Goal: Task Accomplishment & Management: Manage account settings

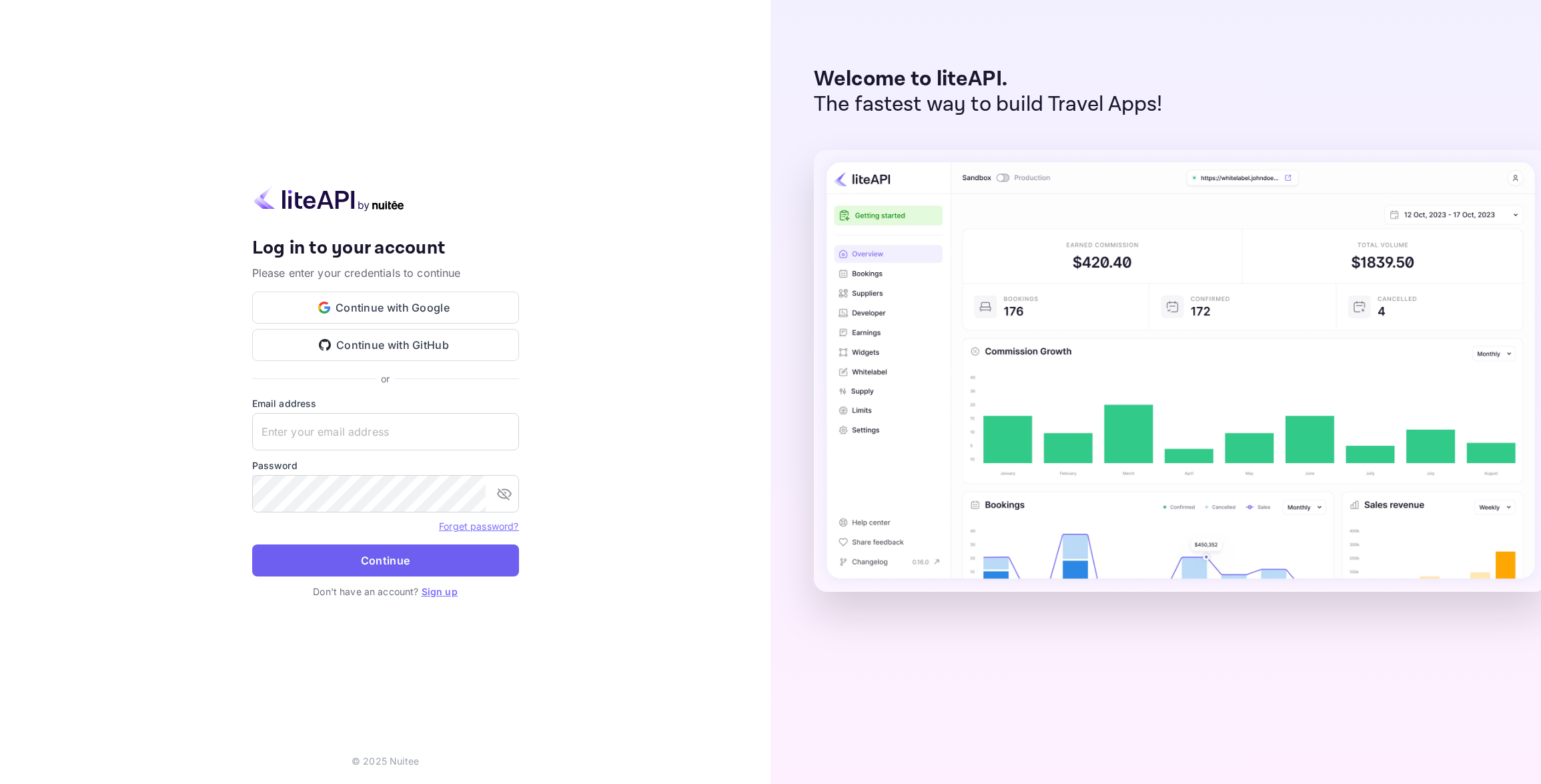
type input "[EMAIL_ADDRESS][DOMAIN_NAME]"
click at [382, 560] on button "Continue" at bounding box center [386, 560] width 267 height 32
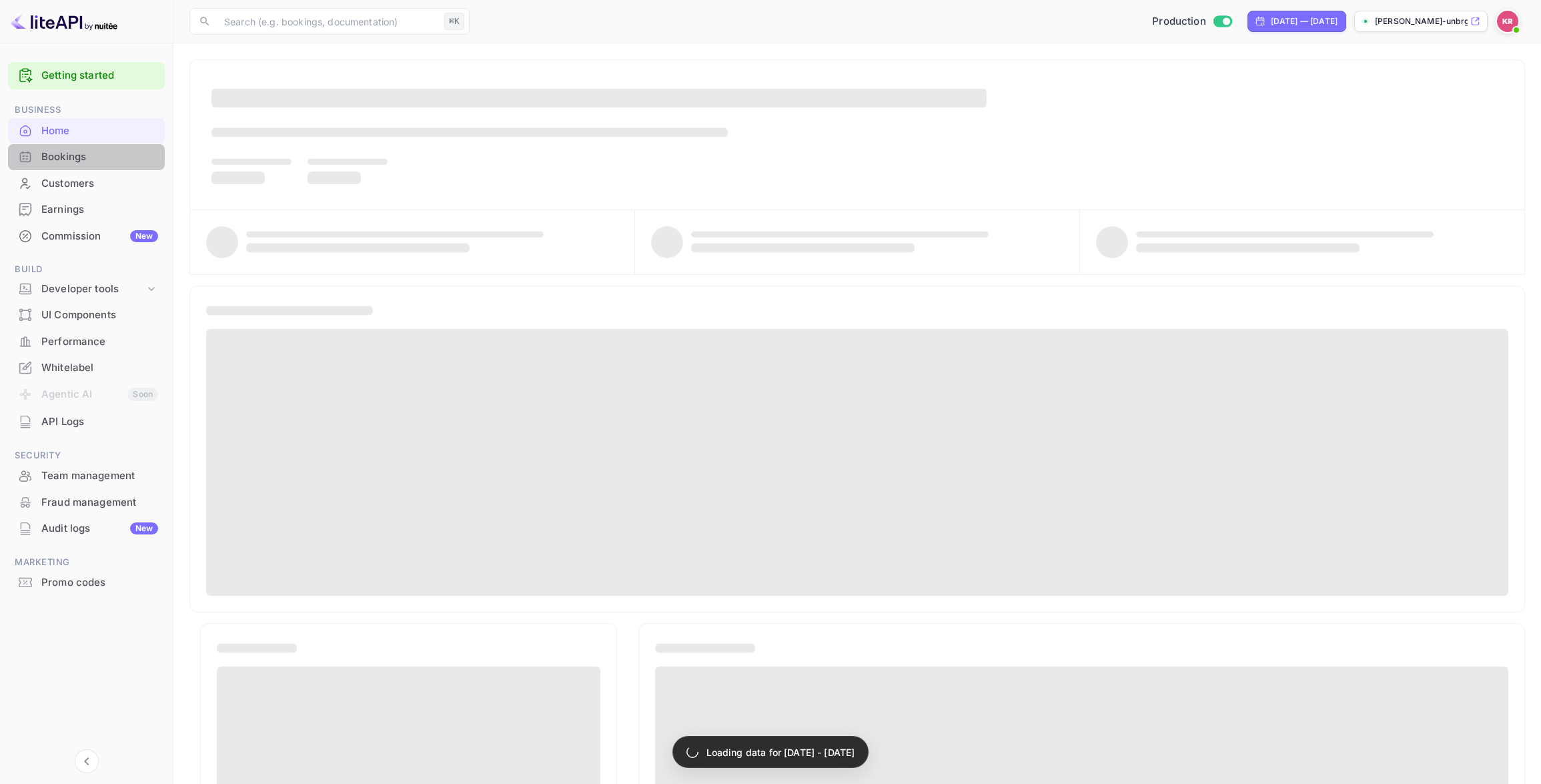
click at [92, 159] on div "Bookings" at bounding box center [100, 156] width 117 height 16
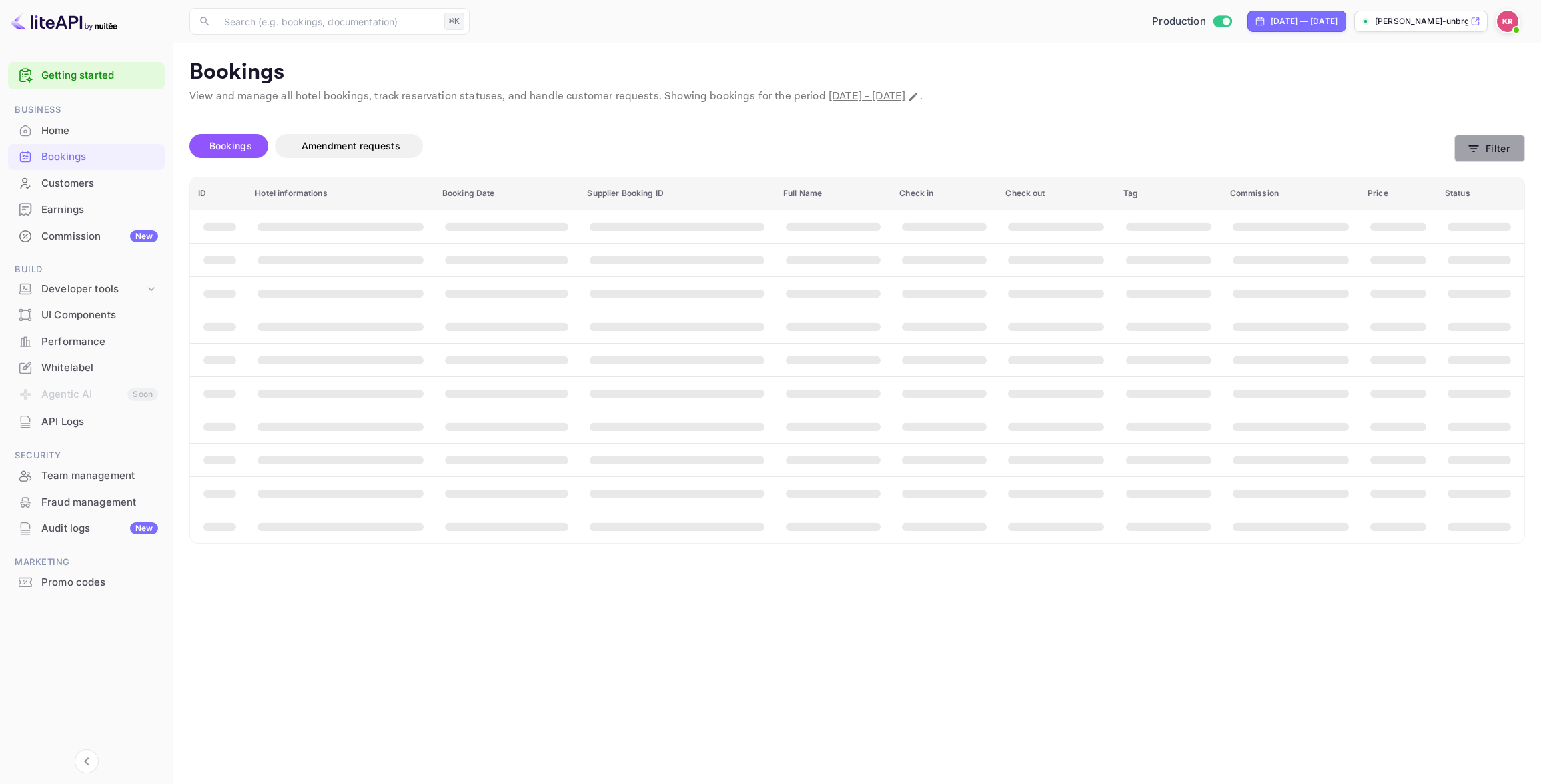
click at [1493, 147] on button "Filter" at bounding box center [1489, 148] width 70 height 27
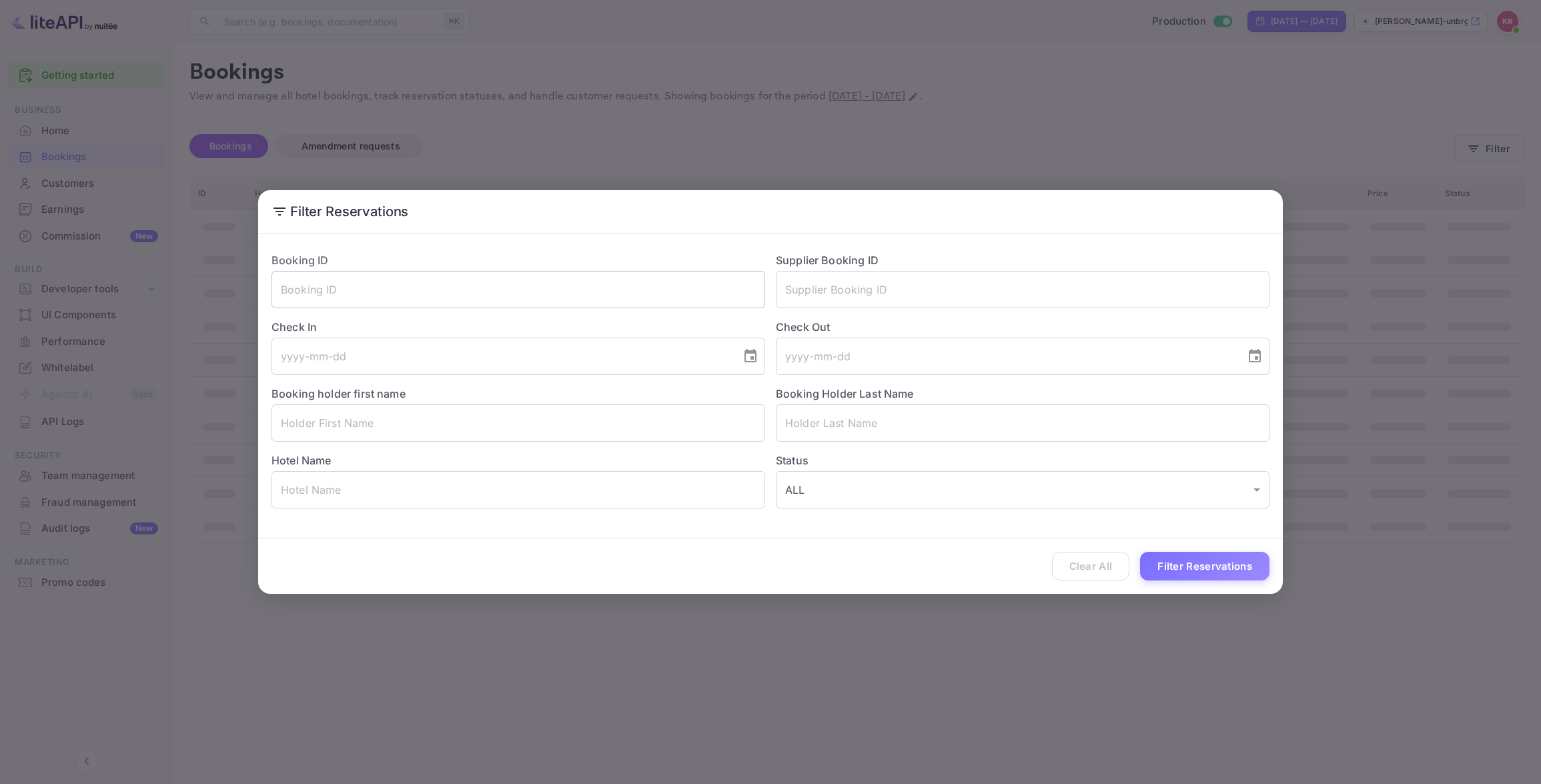
click at [285, 290] on input "text" at bounding box center [518, 289] width 494 height 37
paste input "JEIGWLaJS"
click at [286, 295] on input "JEIGWLaJS" at bounding box center [518, 289] width 494 height 37
type input "JEIGWLaJS"
click at [1176, 566] on button "Filter Reservations" at bounding box center [1205, 566] width 130 height 28
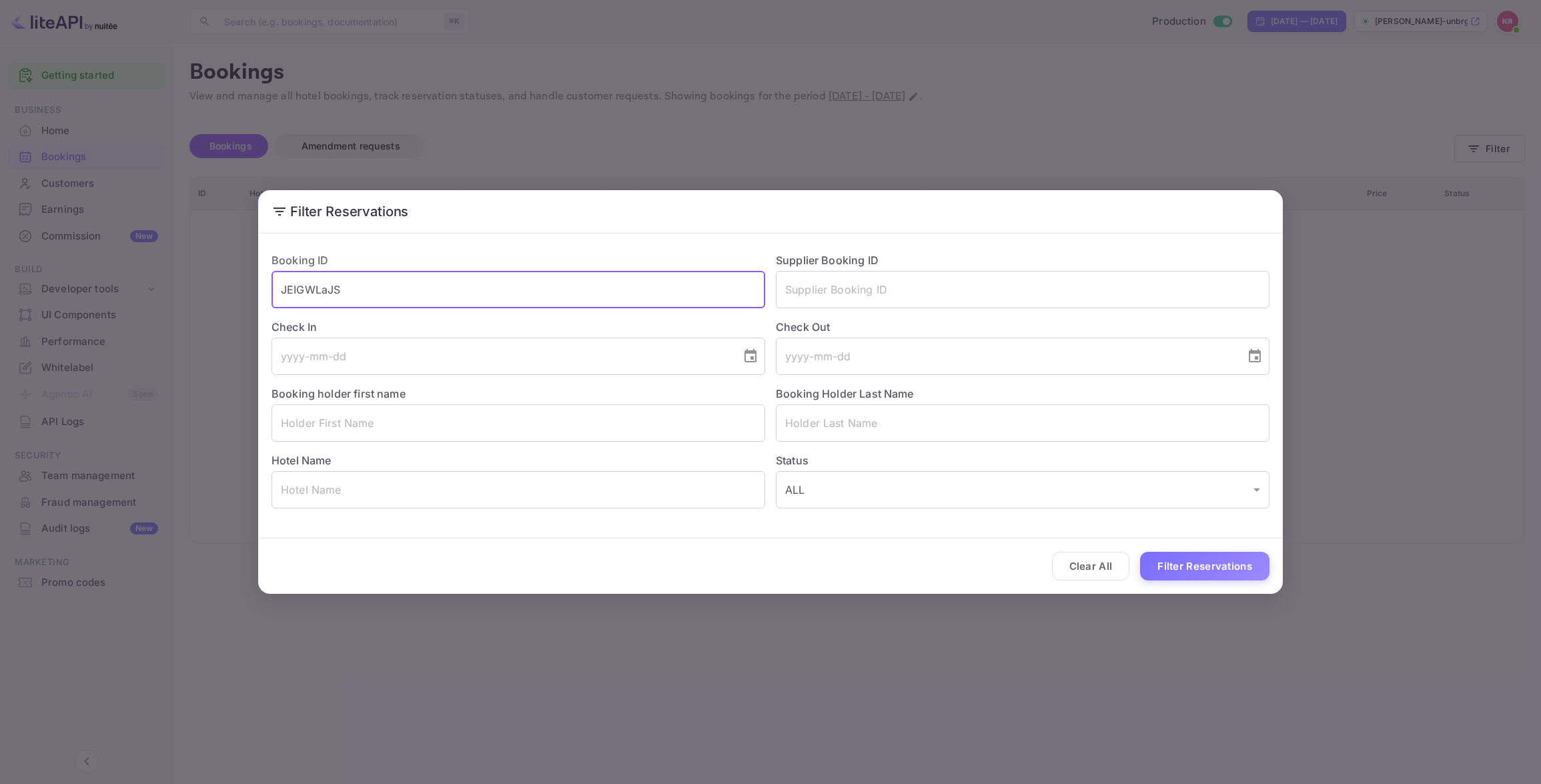
click at [282, 290] on input "JEIGWLaJS" at bounding box center [518, 289] width 494 height 37
drag, startPoint x: 308, startPoint y: 294, endPoint x: 333, endPoint y: 295, distance: 25.0
click at [313, 295] on input "JEIGWLaJS" at bounding box center [518, 289] width 494 height 37
drag, startPoint x: 345, startPoint y: 292, endPoint x: 265, endPoint y: 290, distance: 80.0
click at [265, 290] on div "Booking ID JEIGWLaJS ​" at bounding box center [513, 274] width 505 height 67
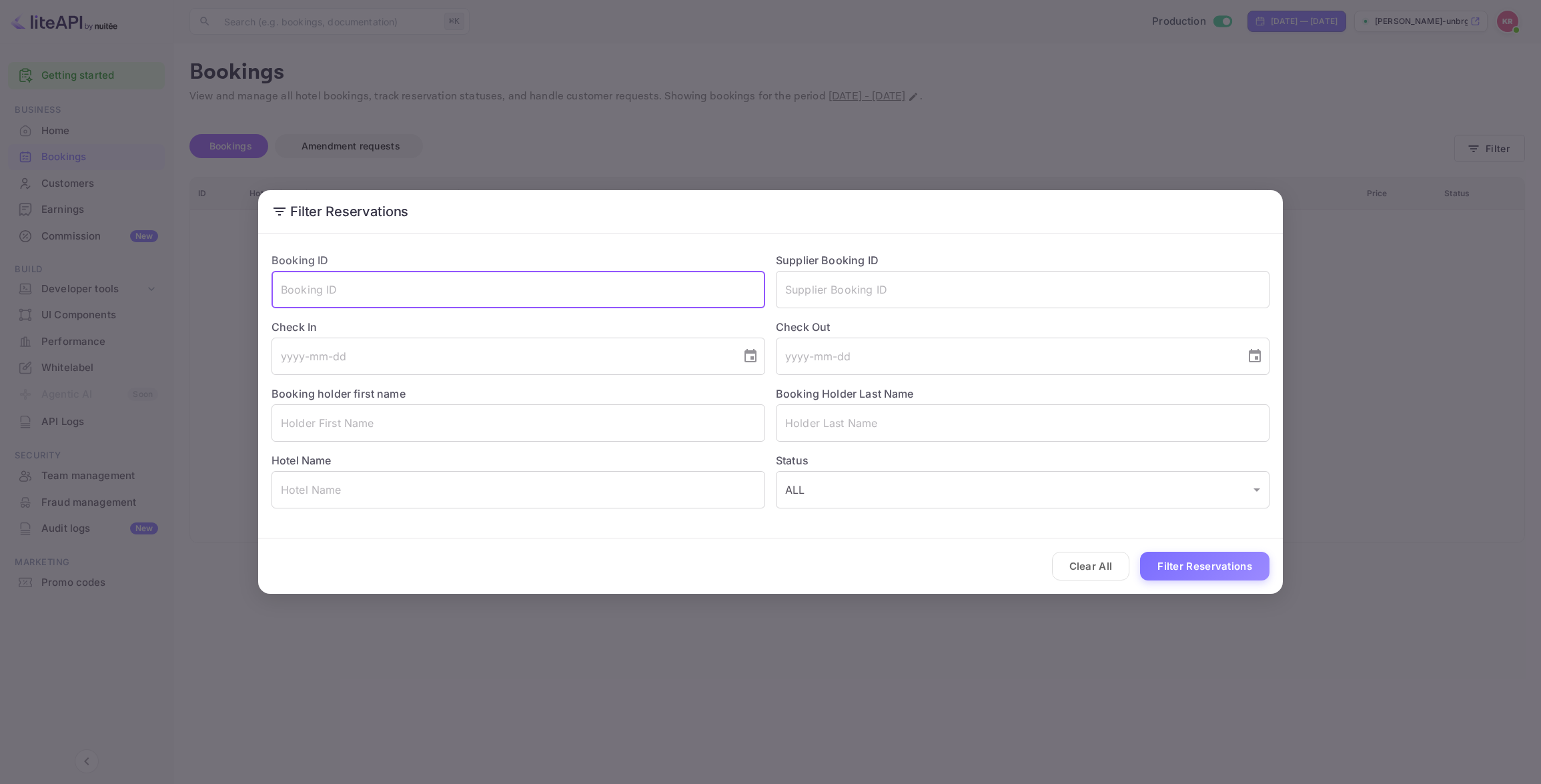
paste input "JEIGWLaJS"
type input "JEIGWLaJS"
click at [1171, 562] on button "Filter Reservations" at bounding box center [1205, 566] width 130 height 28
click at [423, 315] on div "Check In ​" at bounding box center [513, 341] width 505 height 67
click at [387, 297] on input "JEIGWLaJS" at bounding box center [518, 289] width 494 height 37
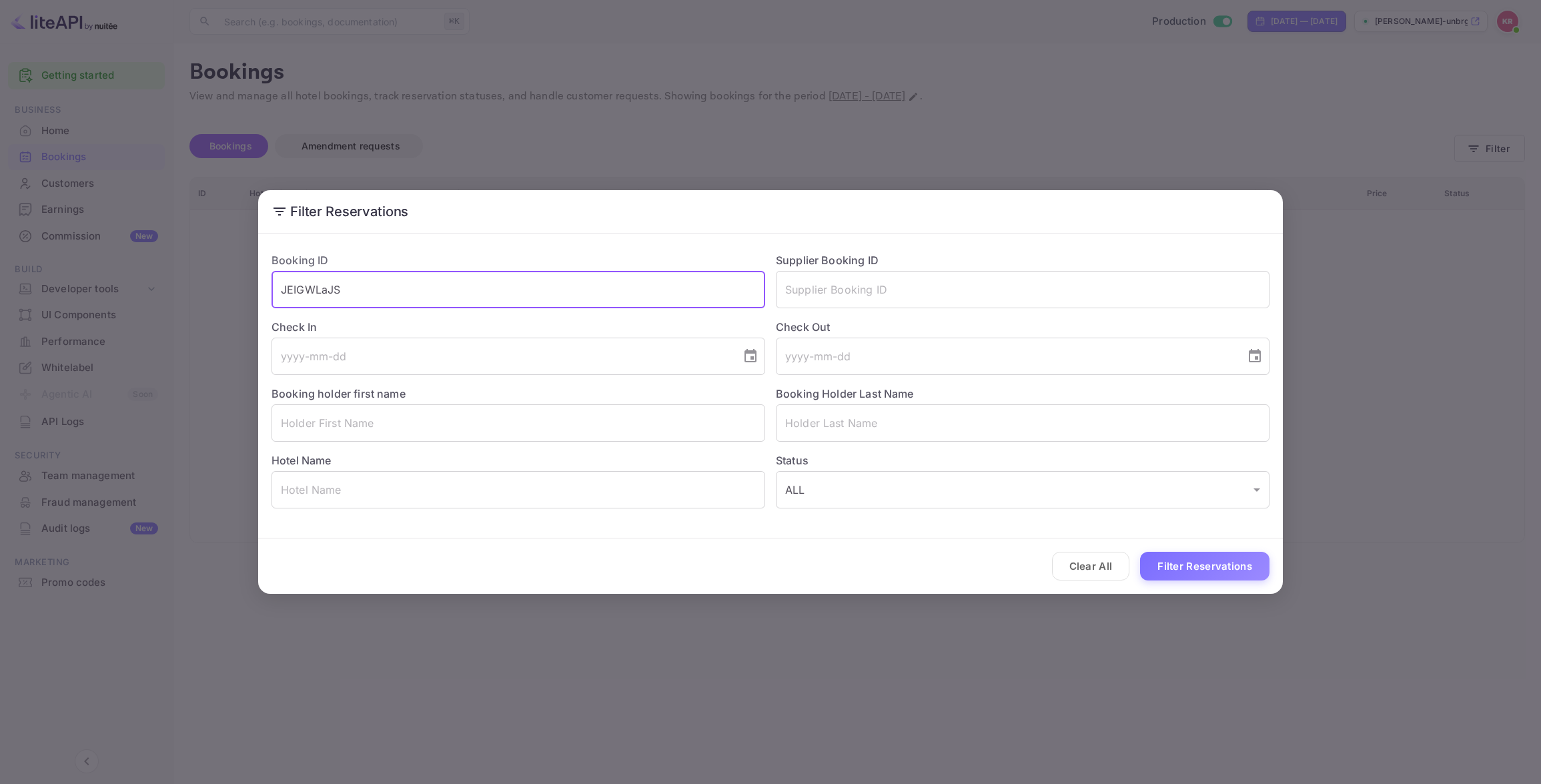
click at [282, 286] on input "JEIGWLaJS" at bounding box center [518, 289] width 494 height 37
click at [1099, 569] on button "Clear All" at bounding box center [1090, 566] width 78 height 28
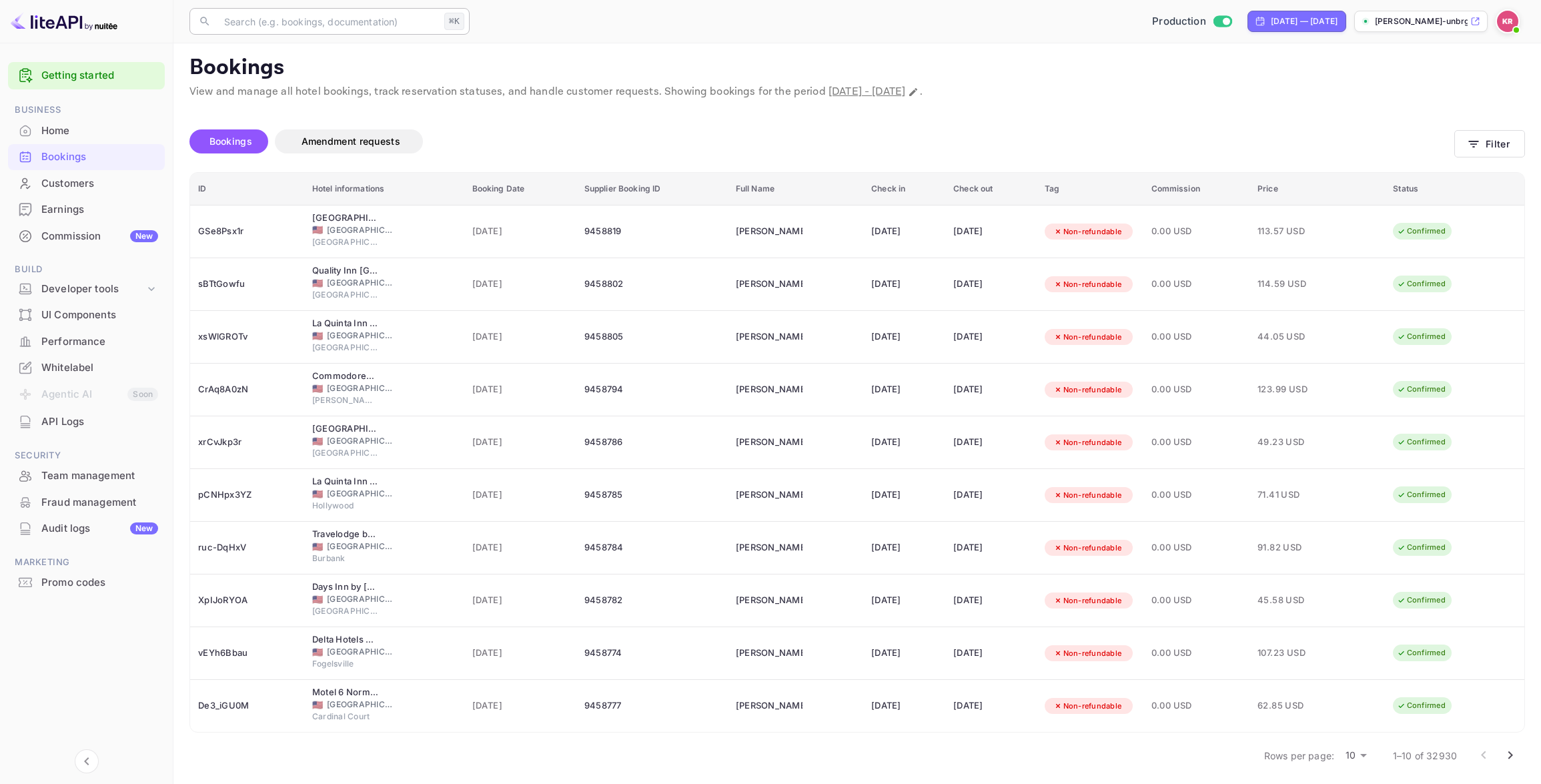
scroll to position [1, 0]
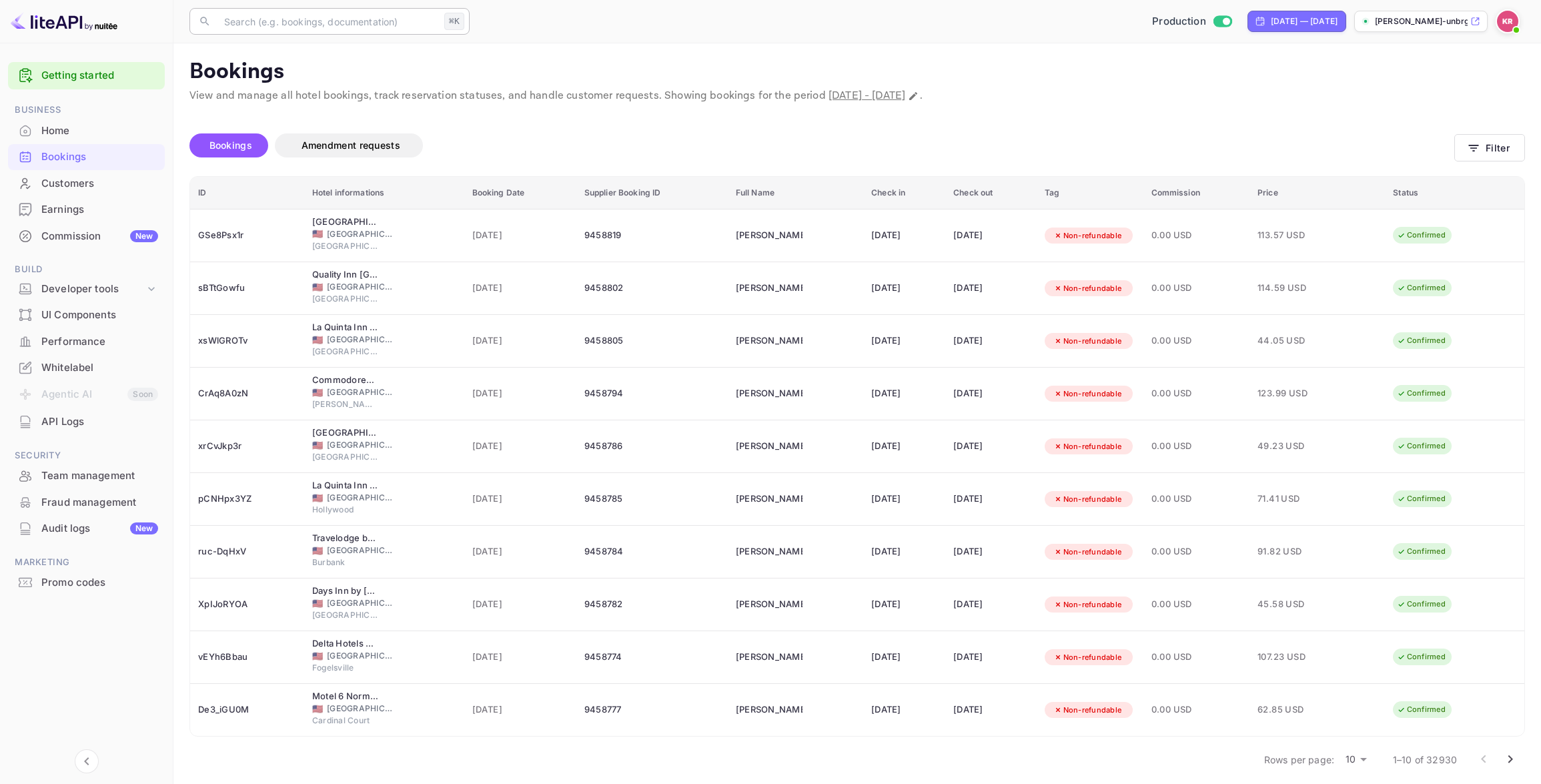
click at [290, 26] on input "text" at bounding box center [327, 21] width 223 height 26
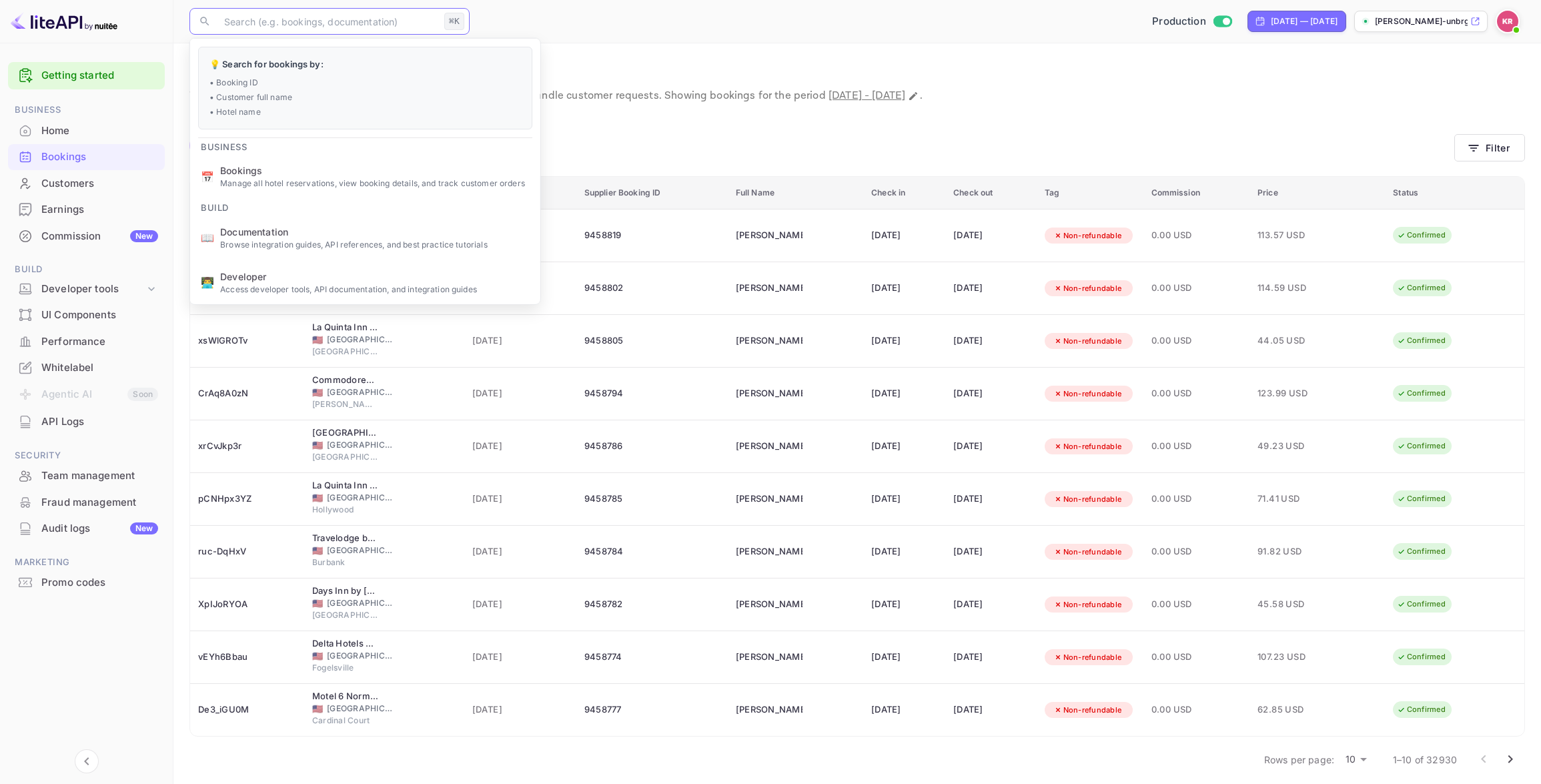
paste input "JEIGWLaJS"
type input "JEIGWLaJS"
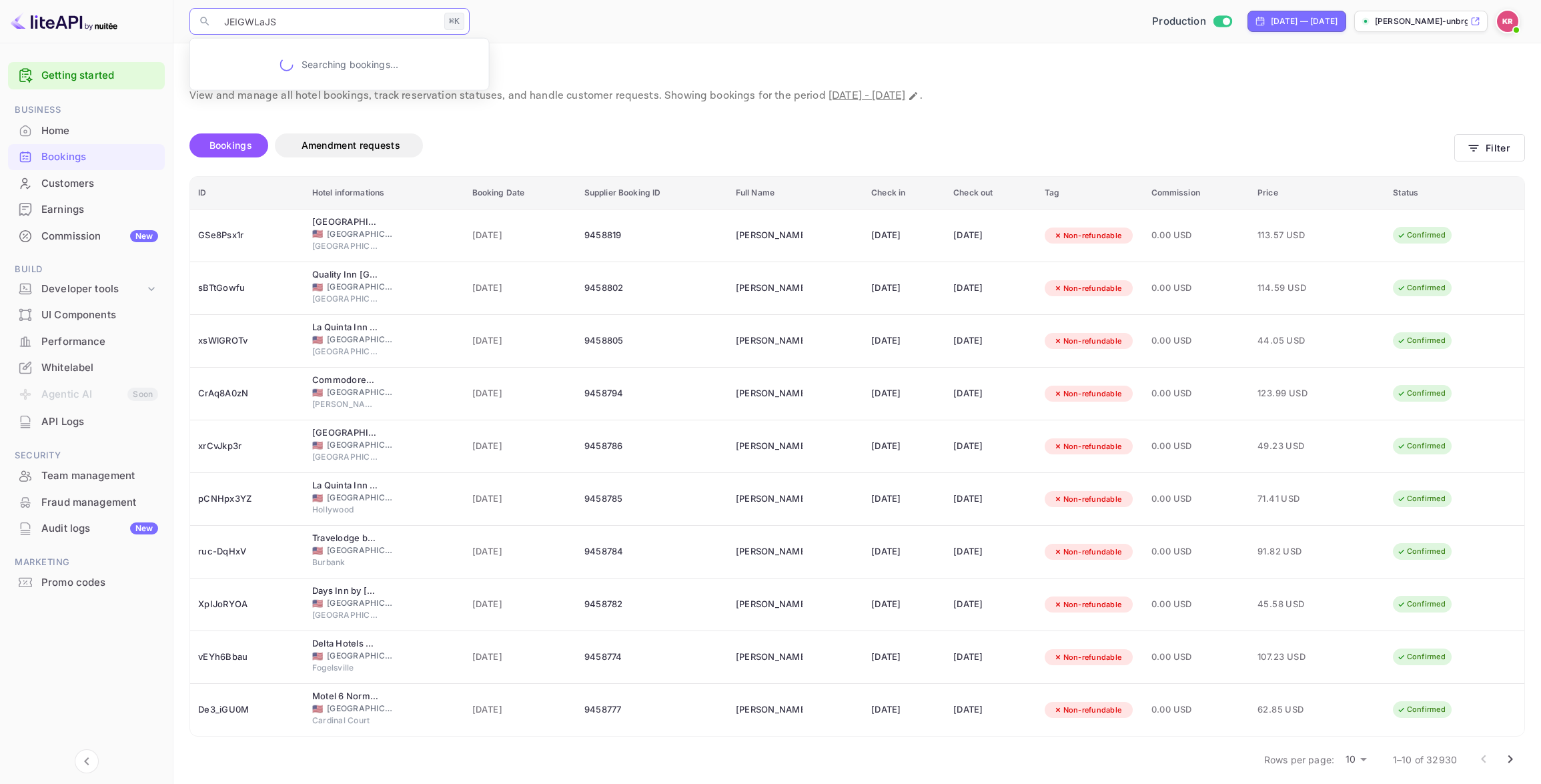
scroll to position [7, 0]
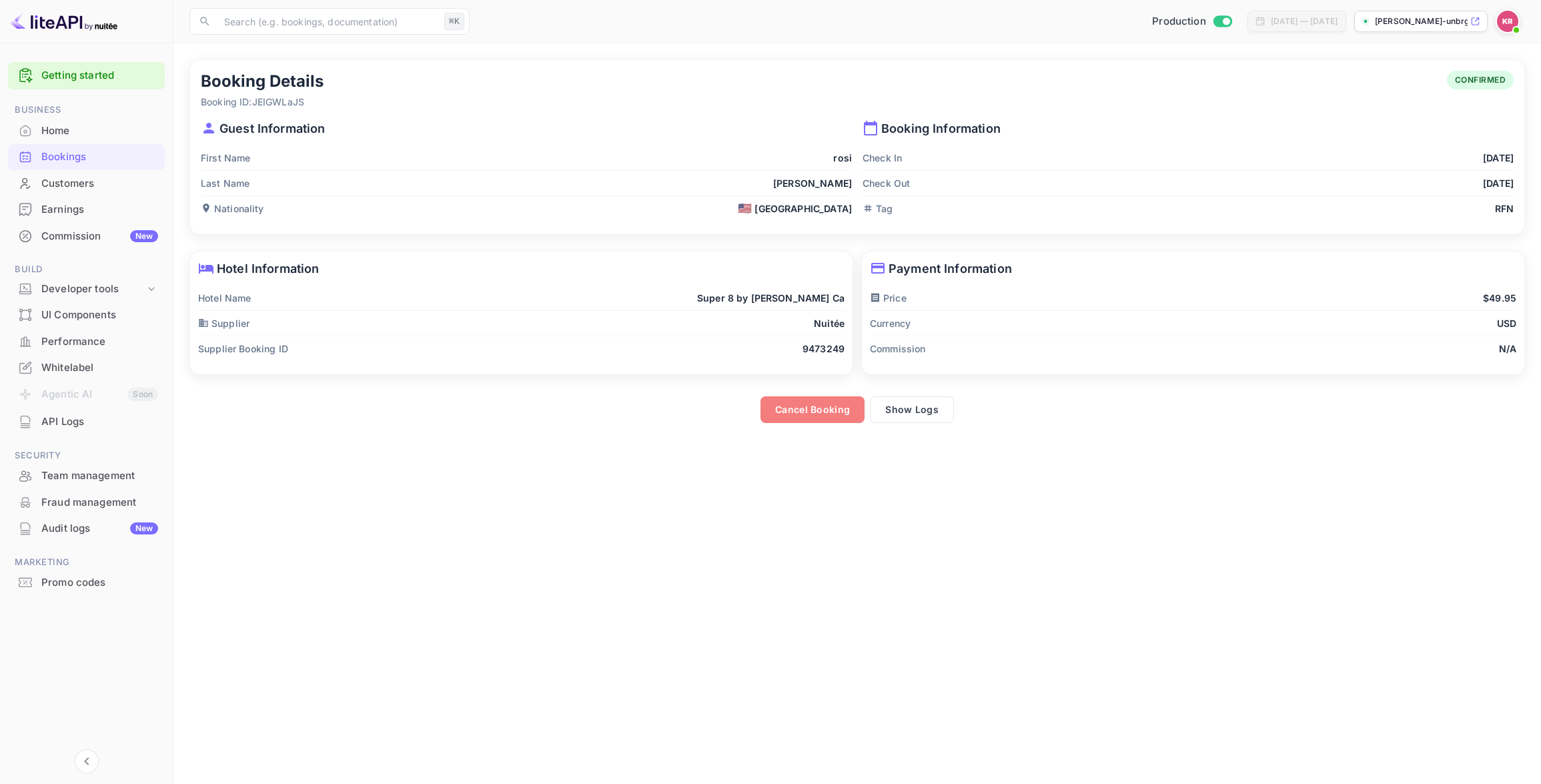
click at [792, 410] on button "Cancel Booking" at bounding box center [813, 409] width 104 height 26
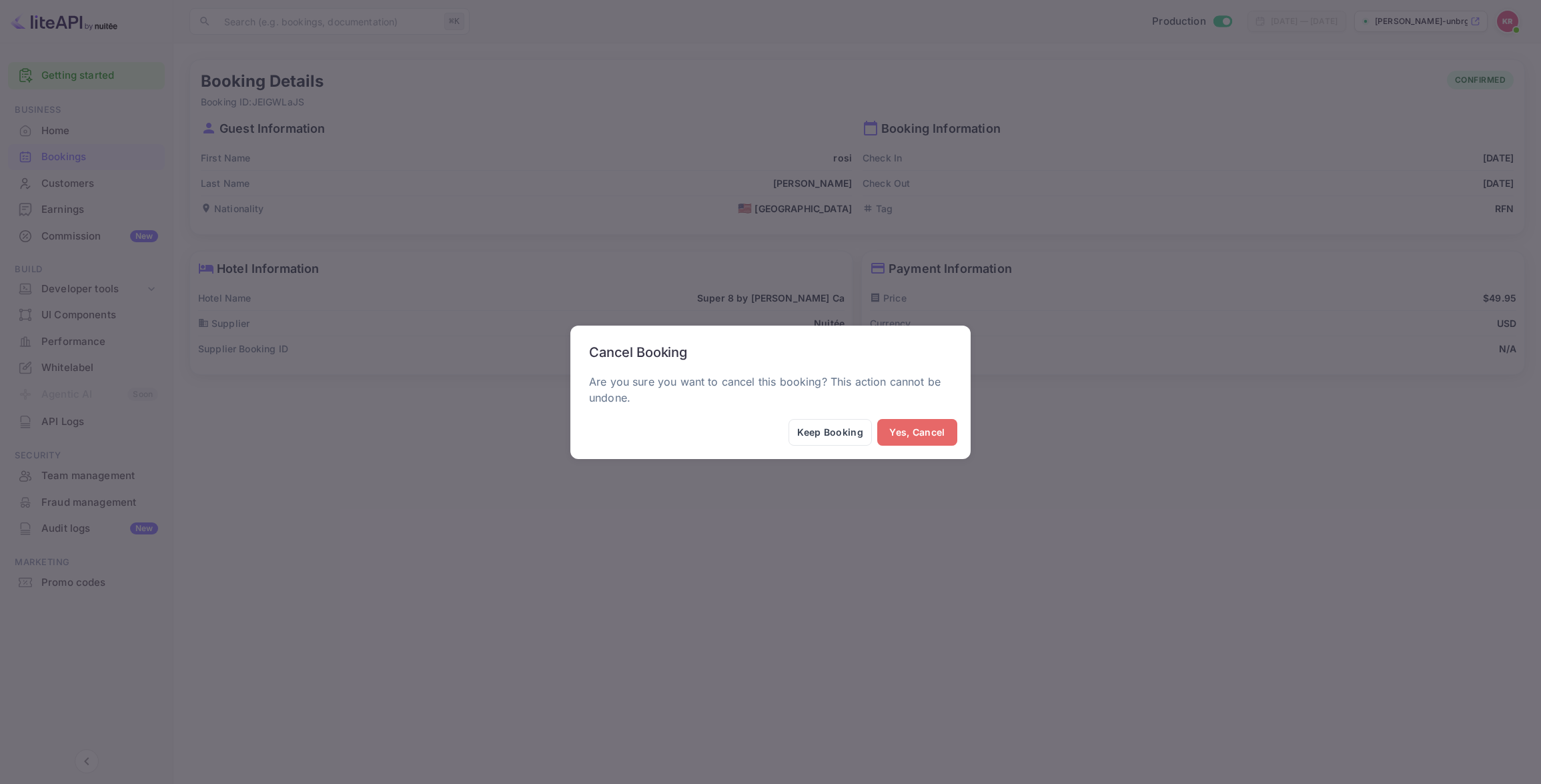
click at [907, 433] on button "Yes, Cancel" at bounding box center [918, 431] width 80 height 26
